Goal: Navigation & Orientation: Find specific page/section

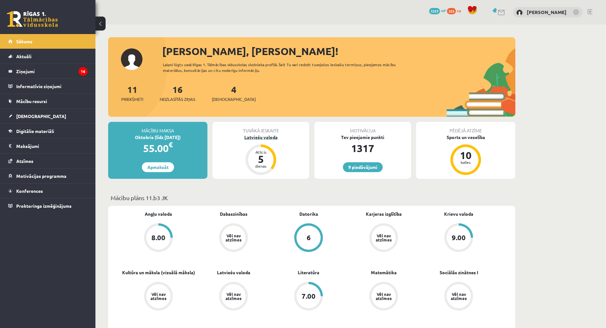
click at [262, 137] on div "Latviešu valoda" at bounding box center [260, 137] width 97 height 7
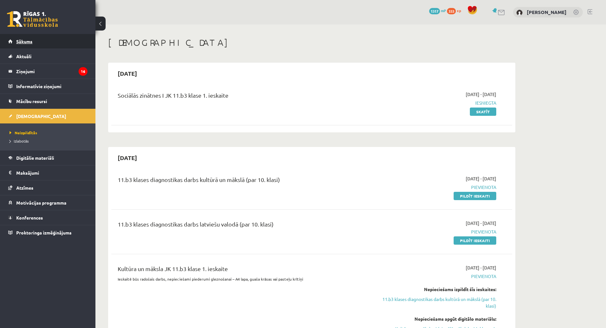
click at [13, 45] on link "Sākums" at bounding box center [47, 41] width 79 height 15
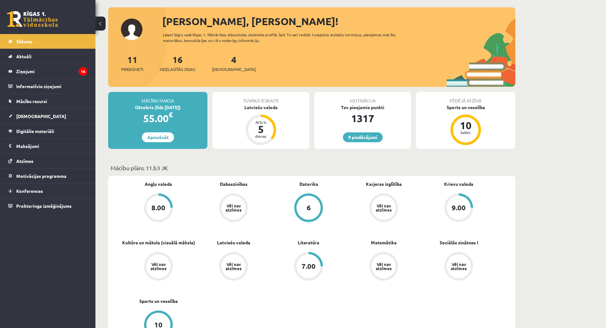
scroll to position [95, 0]
